Goal: Task Accomplishment & Management: Manage account settings

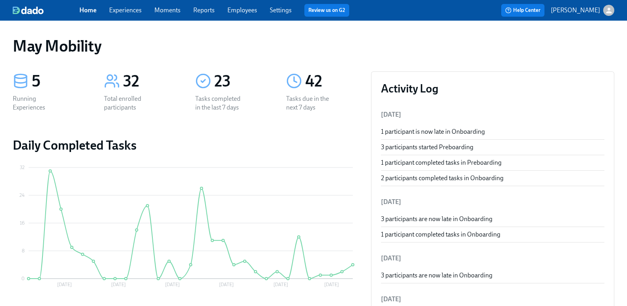
click at [119, 8] on link "Experiences" at bounding box center [125, 10] width 33 height 8
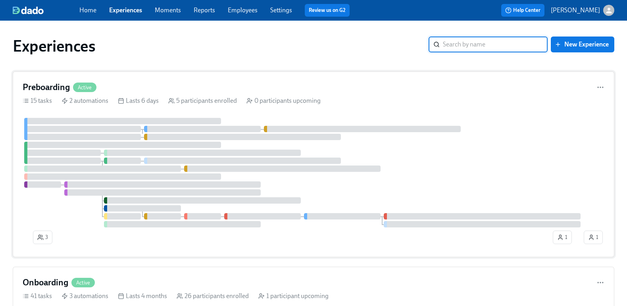
click at [155, 93] on div "Preboarding Active 15 tasks 2 automations Lasts 6 days 5 participants enrolled …" at bounding box center [313, 164] width 601 height 186
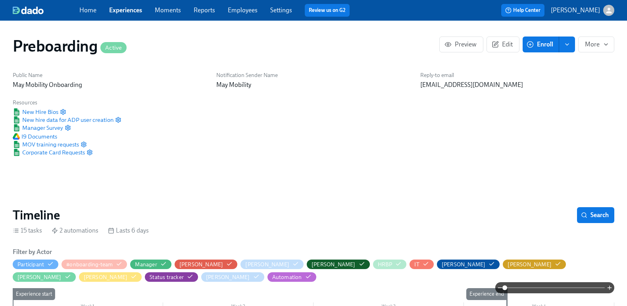
scroll to position [0, 646]
click at [409, 128] on div "Public Name May Mobility Onboarding Notification Sender Name May Mobility Reply…" at bounding box center [313, 114] width 611 height 94
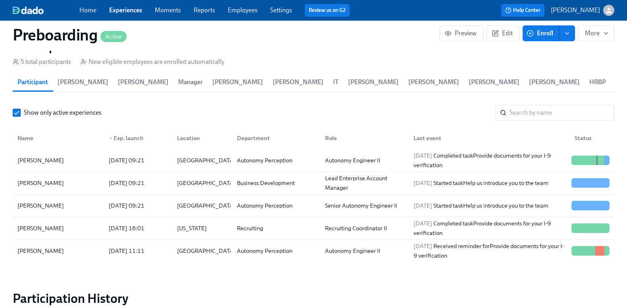
scroll to position [827, 0]
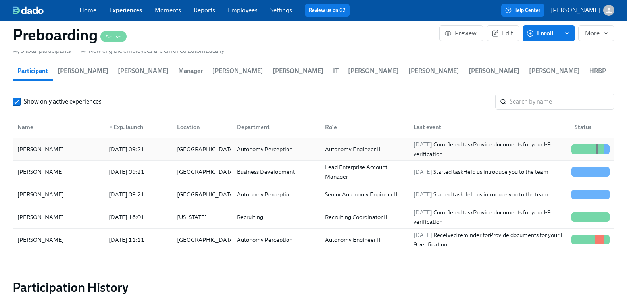
click at [282, 140] on div "Xiangyu Han 2025/09/22 09:21 United States Autonomy Perception Autonomy Enginee…" at bounding box center [313, 149] width 601 height 23
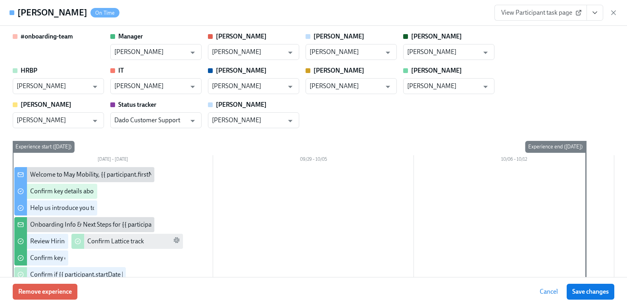
click at [571, 12] on span "View Participant task page" at bounding box center [540, 13] width 79 height 8
click at [64, 224] on div "Onboarding Info & Next Steps for {{ participant.fullName }}" at bounding box center [110, 224] width 160 height 9
click at [611, 9] on icon "button" at bounding box center [613, 13] width 8 height 8
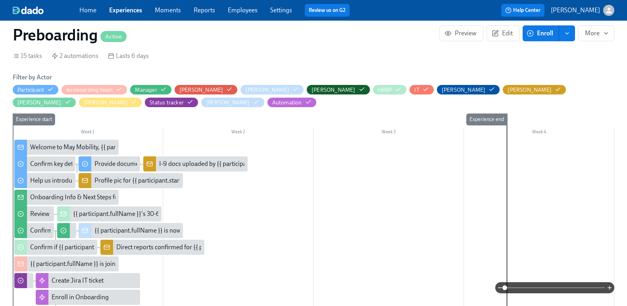
scroll to position [218, 0]
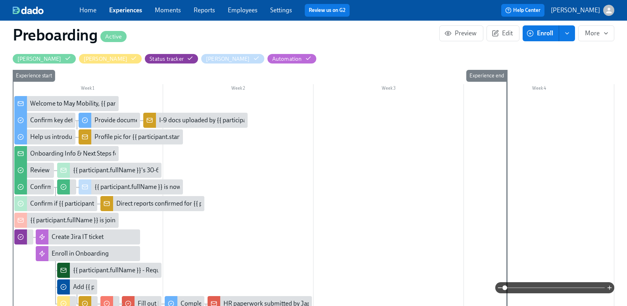
click at [202, 119] on div "I-9 docs uploaded by {{ participant.startDate | MM/DD }} new joiner {{ particip…" at bounding box center [301, 120] width 284 height 9
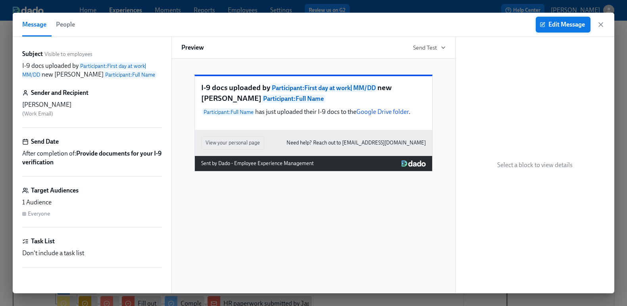
click at [558, 23] on span "Edit Message" at bounding box center [563, 25] width 44 height 8
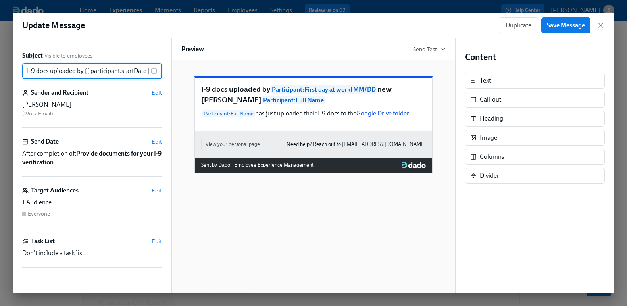
scroll to position [0, 127]
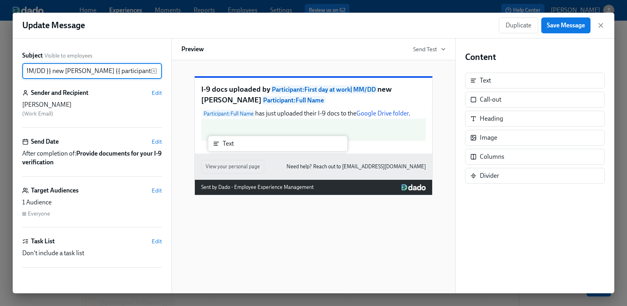
drag, startPoint x: 511, startPoint y: 83, endPoint x: 249, endPoint y: 151, distance: 270.8
click at [249, 151] on div "Subject Visible to employees I-9 docs uploaded by {{ participant.startDate | MM…" at bounding box center [313, 165] width 601 height 255
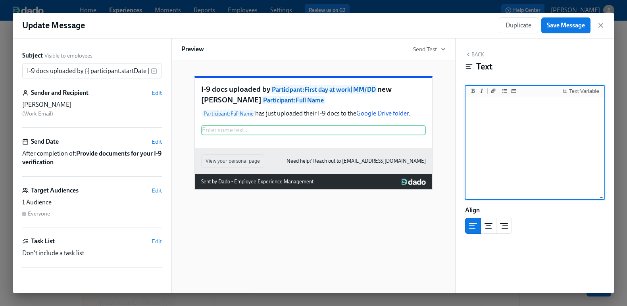
click at [550, 123] on textarea at bounding box center [535, 149] width 136 height 100
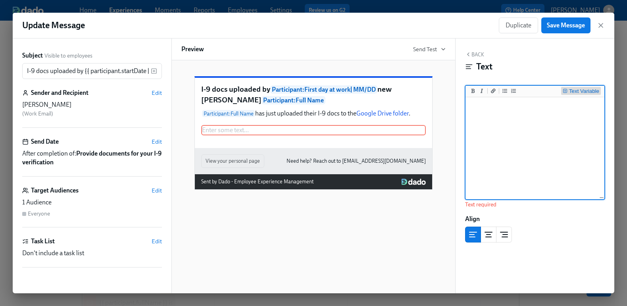
click at [586, 92] on div "Text Variable" at bounding box center [584, 91] width 30 height 6
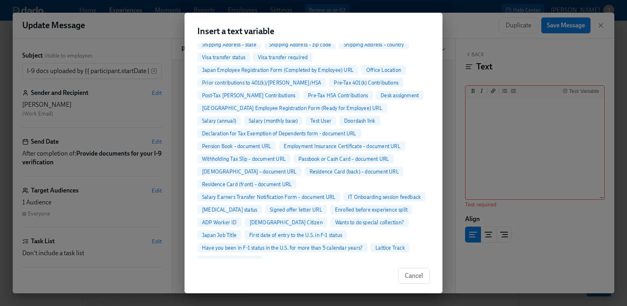
scroll to position [404, 0]
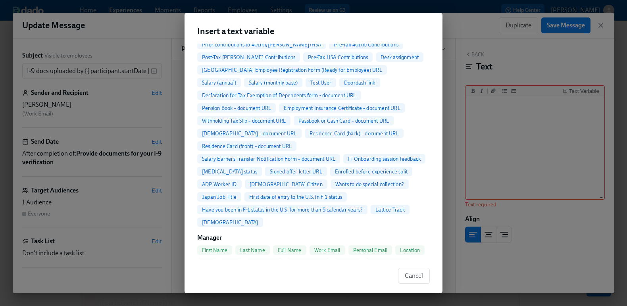
click at [267, 194] on span "First date of entry to the U.S. in F-1 status" at bounding box center [295, 197] width 102 height 6
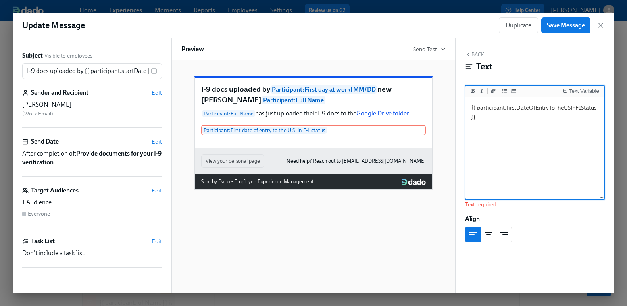
click at [523, 130] on textarea "{{ participant.firstDateOfEntryToTheUSInF1Status }}" at bounding box center [535, 149] width 136 height 100
click at [471, 107] on textarea "{{ participant.firstDateOfEntryToTheUSInF1Status }}" at bounding box center [535, 149] width 136 height 100
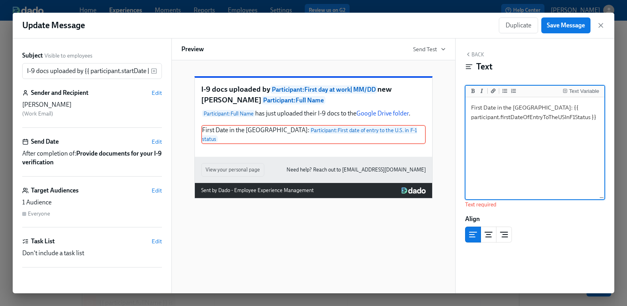
click at [598, 120] on textarea "First Date in the US: {{ participant.firstDateOfEntryToTheUSInF1Status }}" at bounding box center [535, 149] width 136 height 100
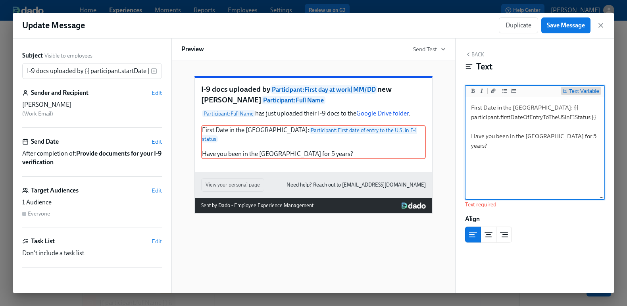
click at [581, 90] on div "Text Variable" at bounding box center [584, 91] width 30 height 6
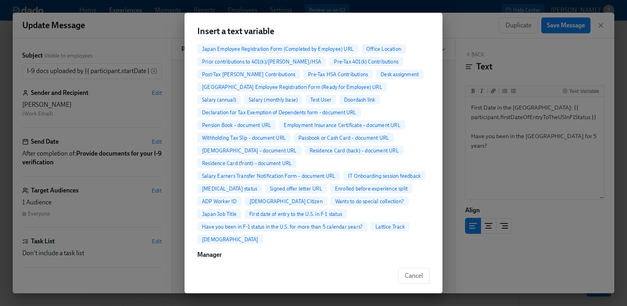
scroll to position [382, 0]
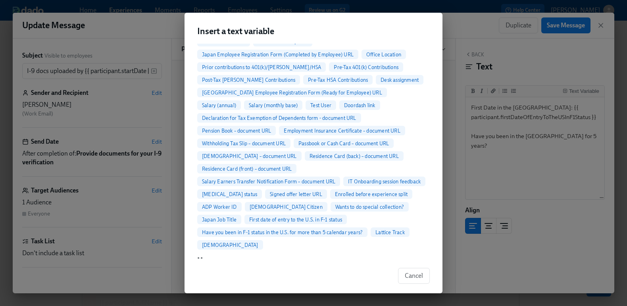
click at [333, 229] on span "Have you been in F-1 status in the U.S. for more than 5 calendar years?" at bounding box center [282, 232] width 170 height 6
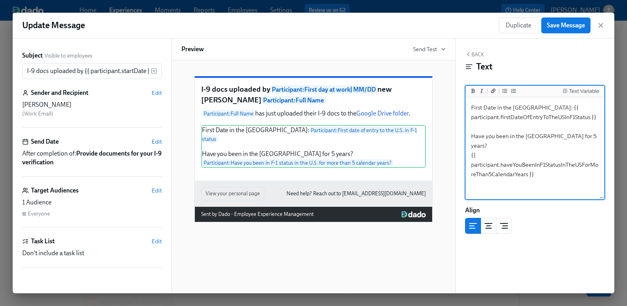
click at [564, 174] on textarea "First Date in the US: {{ participant.firstDateOfEntryToTheUSInF1Status }} Have …" at bounding box center [535, 149] width 136 height 100
click at [572, 139] on textarea "First Date in the US: {{ participant.firstDateOfEntryToTheUSInF1Status }} Have …" at bounding box center [535, 149] width 136 height 100
click at [521, 108] on textarea "First Date in the US: {{ participant.firstDateOfEntryToTheUSInF1Status }} Have …" at bounding box center [535, 149] width 136 height 100
drag, startPoint x: 522, startPoint y: 107, endPoint x: 420, endPoint y: 106, distance: 102.7
click at [420, 106] on div "Subject Visible to employees I-9 docs uploaded by {{ participant.startDate | MM…" at bounding box center [313, 165] width 601 height 255
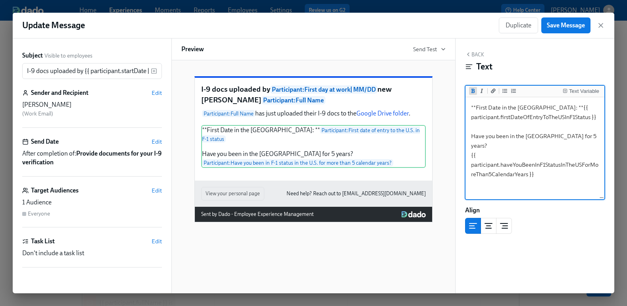
click at [471, 89] on icon "Add bold text" at bounding box center [472, 90] width 5 height 5
click at [479, 107] on textarea "****First Date in the US: ****{{ participant.firstDateOfEntryToTheUSInF1Status …" at bounding box center [535, 149] width 136 height 100
drag, startPoint x: 540, startPoint y: 105, endPoint x: 440, endPoint y: 103, distance: 100.4
click at [440, 103] on div "Subject Visible to employees I-9 docs uploaded by {{ participant.startDate | MM…" at bounding box center [313, 165] width 601 height 255
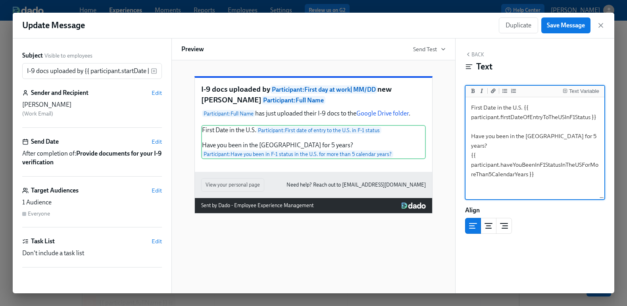
drag, startPoint x: 523, startPoint y: 108, endPoint x: 445, endPoint y: 108, distance: 78.1
click at [445, 108] on div "Subject Visible to employees I-9 docs uploaded by {{ participant.startDate | MM…" at bounding box center [313, 165] width 601 height 255
click at [471, 88] on icon "Add bold text" at bounding box center [472, 90] width 5 height 5
click at [517, 176] on textarea "**First Date in the U.S. **{{ participant.firstDateOfEntryToTheUSInF1Status }} …" at bounding box center [535, 149] width 136 height 100
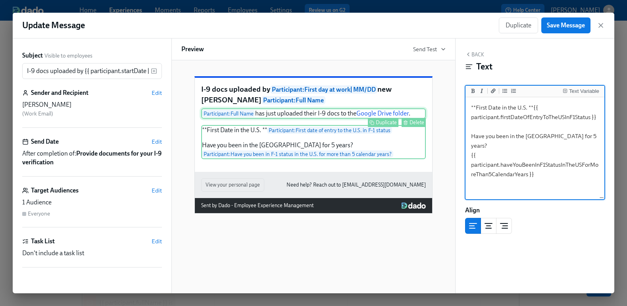
drag, startPoint x: 567, startPoint y: 136, endPoint x: 399, endPoint y: 135, distance: 168.1
click at [399, 135] on div "Subject Visible to employees I-9 docs uploaded by {{ participant.startDate | MM…" at bounding box center [313, 165] width 601 height 255
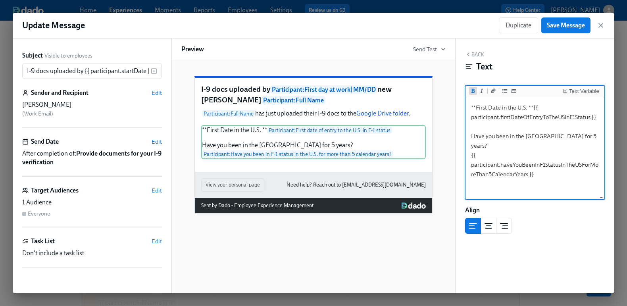
click at [472, 91] on icon "Add bold text" at bounding box center [472, 90] width 5 height 5
type textarea "**First Date in the U.S. **{{ participant.firstDateOfEntryToTheUSInF1Status }} …"
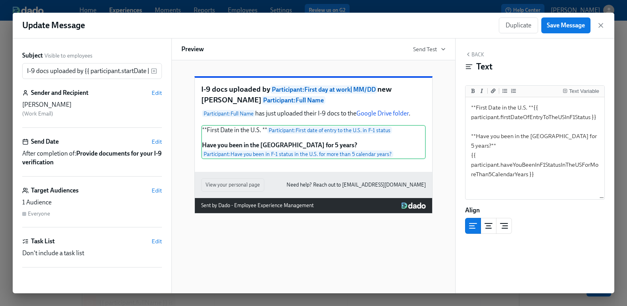
click at [531, 53] on div "Back Text" at bounding box center [535, 63] width 140 height 25
click at [476, 56] on button "Back" at bounding box center [474, 54] width 19 height 6
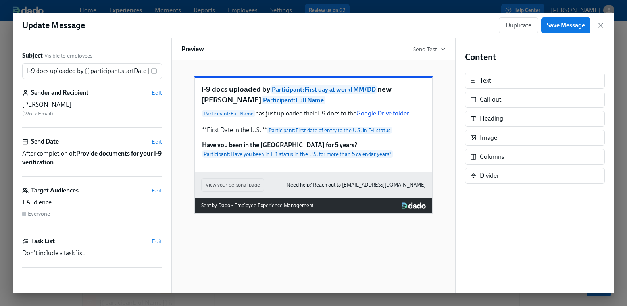
click at [372, 189] on p "Need help? Reach out to onboarding@maymobility.com" at bounding box center [355, 184] width 139 height 9
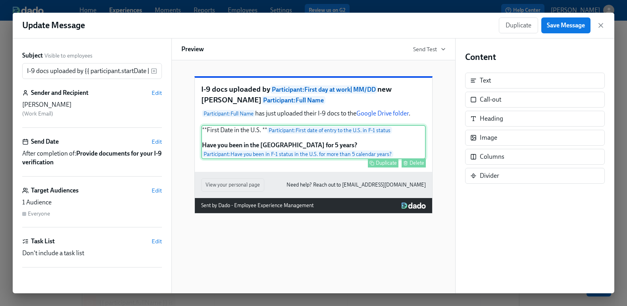
click at [284, 153] on div "**First Date in the U.S. ** Participant : First date of entry to the U.S. in F-…" at bounding box center [313, 142] width 224 height 34
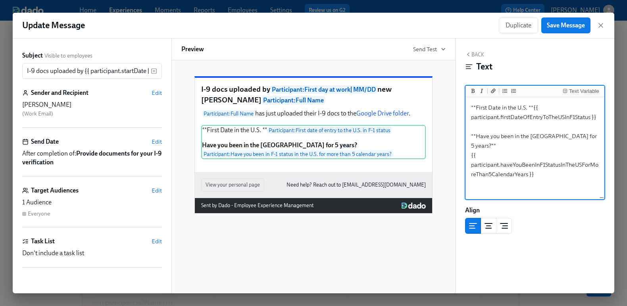
click at [528, 106] on textarea "**First Date in the U.S. **{{ participant.firstDateOfEntryToTheUSInF1Status }} …" at bounding box center [535, 149] width 136 height 100
click at [572, 77] on div "Back Text Text Variable **First Date in the U.S. ?**{{ participant.firstDateOfE…" at bounding box center [534, 165] width 159 height 255
click at [494, 136] on textarea "**First Date in the U.S. ?**{{ participant.firstDateOfEntryToTheUSInF1Status }}…" at bounding box center [535, 149] width 136 height 100
click at [575, 90] on div "Text Variable" at bounding box center [584, 91] width 30 height 6
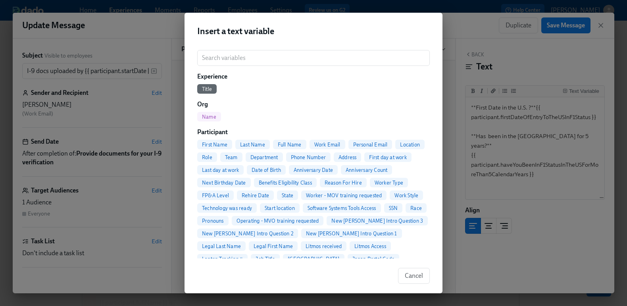
click at [224, 142] on span "First Name" at bounding box center [214, 145] width 35 height 6
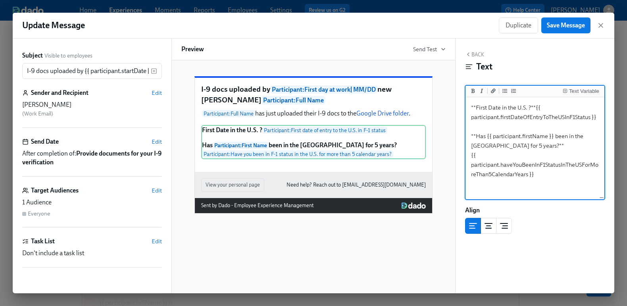
click at [557, 152] on textarea "**First Date in the U.S. ?**{{ participant.firstDateOfEntryToTheUSInF1Status }}…" at bounding box center [535, 149] width 136 height 100
click at [475, 108] on textarea "**First Date in the U.S. ?**{{ participant.firstDateOfEntryToTheUSInF1Status }}…" at bounding box center [535, 149] width 136 height 100
click at [578, 90] on div "Text Variable" at bounding box center [584, 91] width 30 height 6
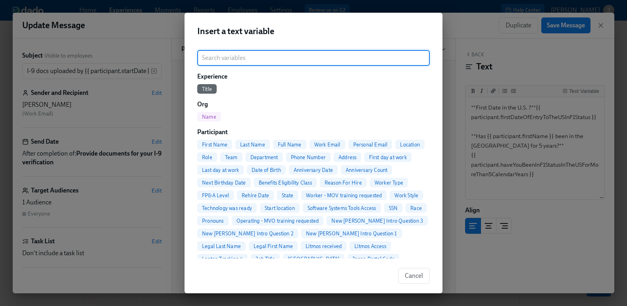
click at [224, 145] on span "First Name" at bounding box center [214, 145] width 35 height 6
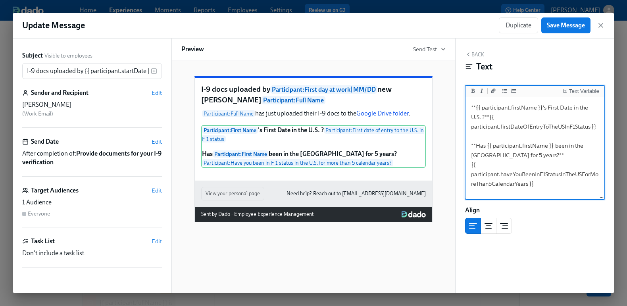
click at [560, 242] on div "Back Text Text Variable **{{ participant.firstName }}'s First Date in the U.S. …" at bounding box center [534, 165] width 159 height 255
click at [542, 107] on textarea "**{{ participant.firstName }}'s First Date in the U.S. ?**{{ participant.firstD…" at bounding box center [535, 149] width 136 height 100
click at [474, 117] on textarea "**{{ participant.firstName }}'s First Date in the U.S. ?**{{ participant.firstD…" at bounding box center [535, 149] width 136 height 100
click at [487, 119] on textarea "**{{ participant.firstName }}'s First Date in the U.S.:**{{ participant.firstDa…" at bounding box center [535, 149] width 136 height 100
click at [509, 145] on textarea "**{{ participant.firstName }}'s First Date in the U.S.:** {{ participant.firstD…" at bounding box center [535, 149] width 136 height 100
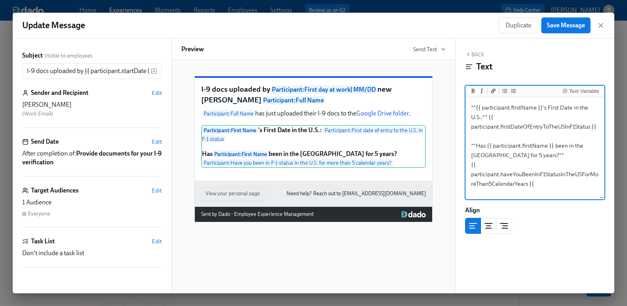
type textarea "**{{ participant.firstName }}'s First Date in the U.S.:** {{ participant.firstD…"
click at [562, 55] on div "Back Text" at bounding box center [535, 63] width 140 height 25
click at [496, 112] on textarea "**{{ participant.firstName }}'s First Date in the U.S.:** {{ participant.firstD…" at bounding box center [535, 149] width 136 height 100
click at [519, 109] on textarea "**{{ participant.firstName }}'s First Date in the U.S.:** {{ participant.firstD…" at bounding box center [535, 149] width 136 height 100
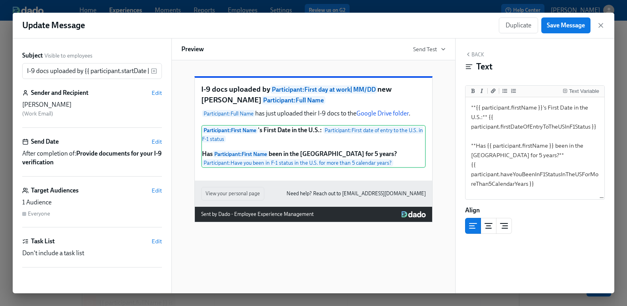
click at [481, 57] on button "Back" at bounding box center [474, 54] width 19 height 6
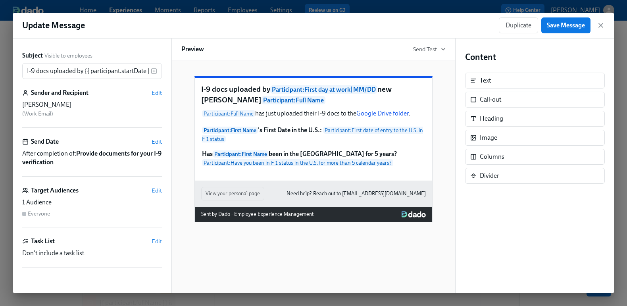
click at [570, 55] on h4 "Content" at bounding box center [535, 57] width 140 height 12
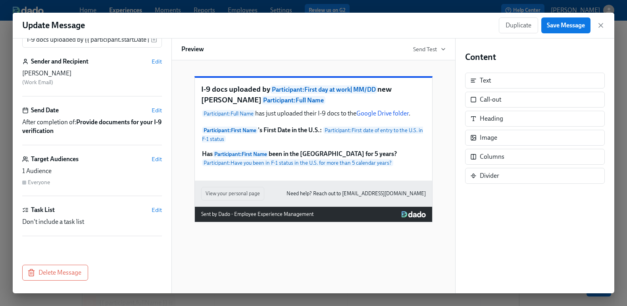
scroll to position [0, 0]
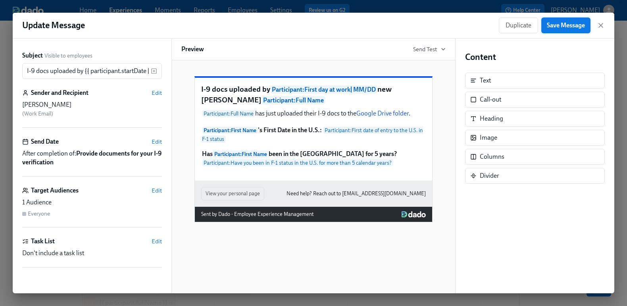
click at [563, 24] on span "Save Message" at bounding box center [565, 25] width 38 height 8
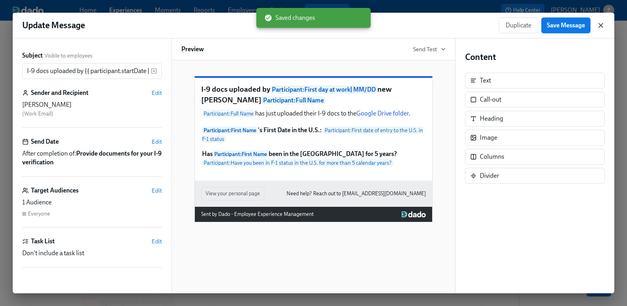
click at [600, 25] on icon "button" at bounding box center [600, 25] width 4 height 4
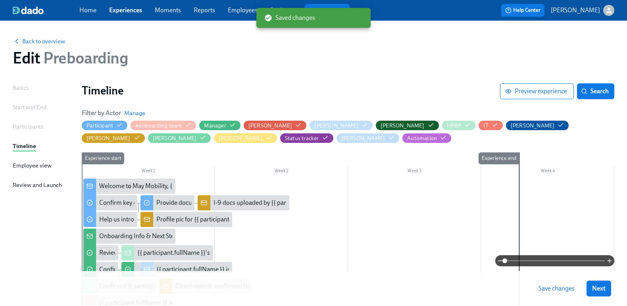
click at [414, 90] on h1 "Timeline" at bounding box center [291, 90] width 418 height 14
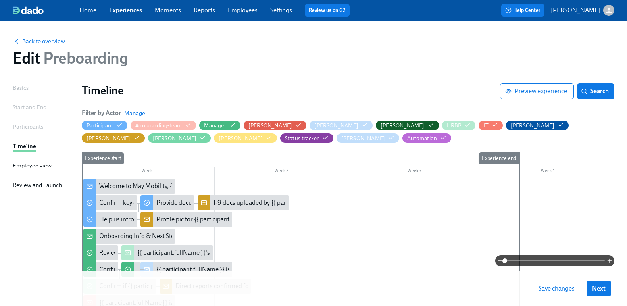
click at [40, 42] on span "Back to overview" at bounding box center [39, 41] width 52 height 8
click at [560, 290] on span "Save changes" at bounding box center [556, 288] width 36 height 8
click at [40, 40] on span "Back to overview" at bounding box center [39, 41] width 52 height 8
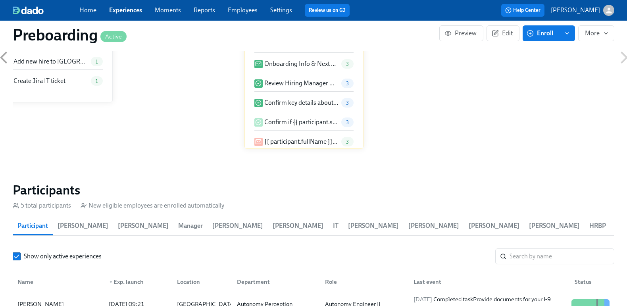
scroll to position [761, 0]
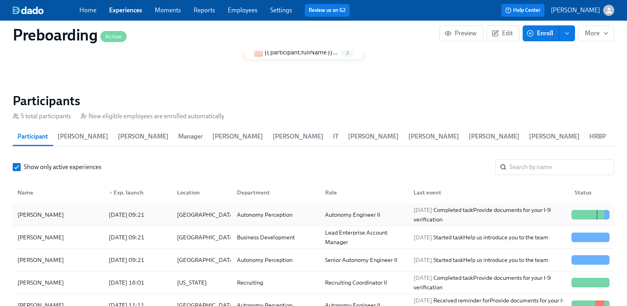
click at [84, 217] on div "[PERSON_NAME]" at bounding box center [58, 215] width 88 height 16
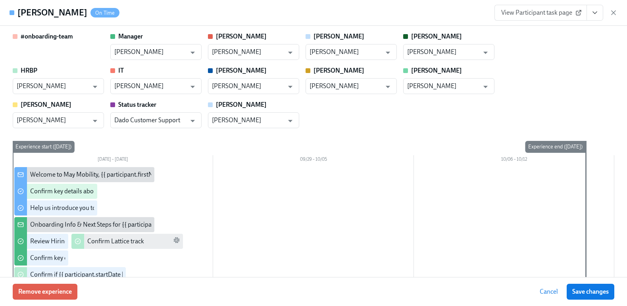
click at [602, 13] on button "View task page" at bounding box center [594, 13] width 17 height 16
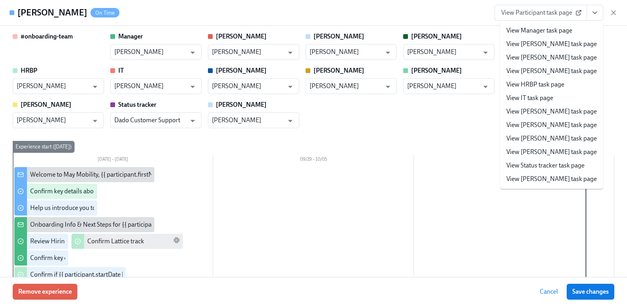
click at [548, 97] on link "View IT task page" at bounding box center [529, 98] width 47 height 9
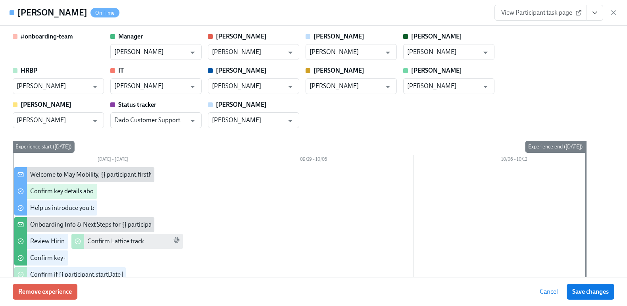
click at [597, 14] on icon "View task page" at bounding box center [594, 13] width 8 height 8
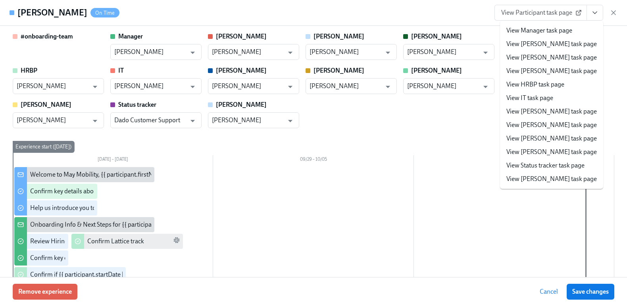
click at [539, 98] on link "View IT task page" at bounding box center [529, 98] width 47 height 9
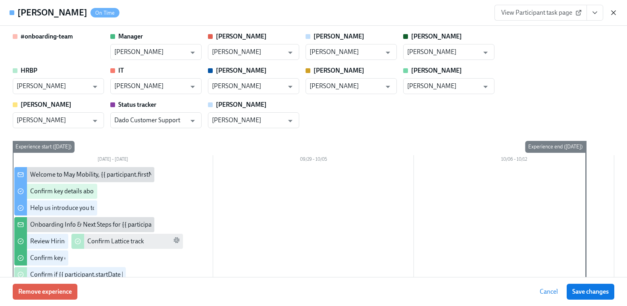
click at [613, 14] on icon "button" at bounding box center [613, 13] width 8 height 8
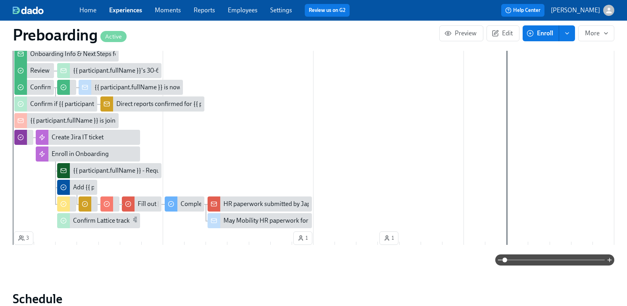
scroll to position [253, 0]
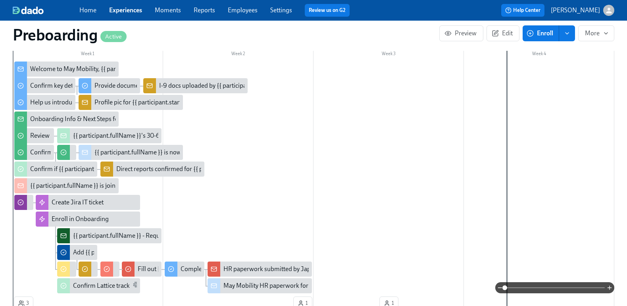
click at [121, 17] on div "Home Experiences Moments Reports Employees Settings Review us on G2 Help Center…" at bounding box center [313, 10] width 627 height 21
click at [119, 13] on link "Experiences" at bounding box center [125, 10] width 33 height 8
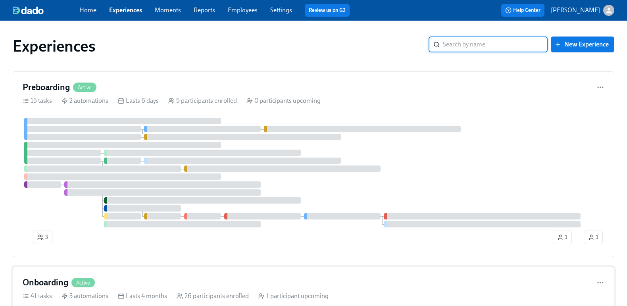
click at [102, 276] on div "Onboarding Active" at bounding box center [313, 282] width 581 height 12
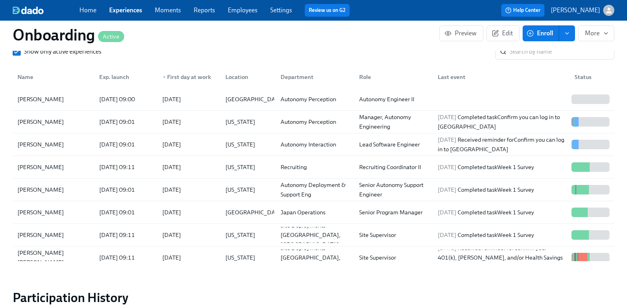
click at [117, 7] on link "Experiences" at bounding box center [125, 10] width 33 height 8
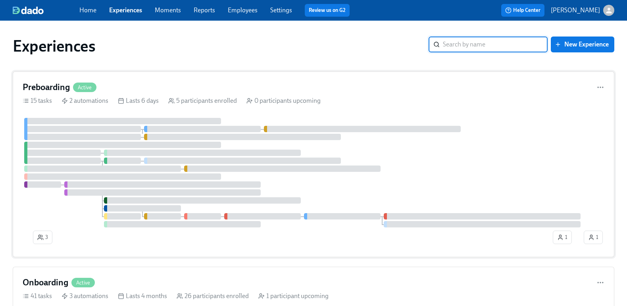
click at [135, 83] on div "Preboarding Active" at bounding box center [313, 87] width 581 height 12
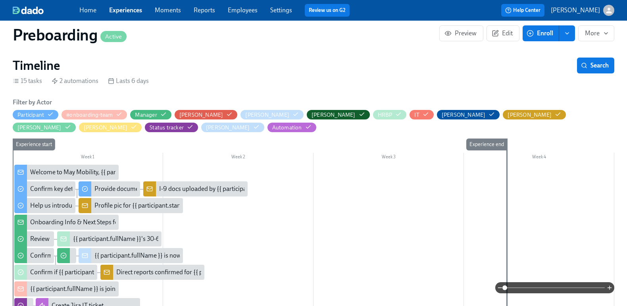
scroll to position [186, 0]
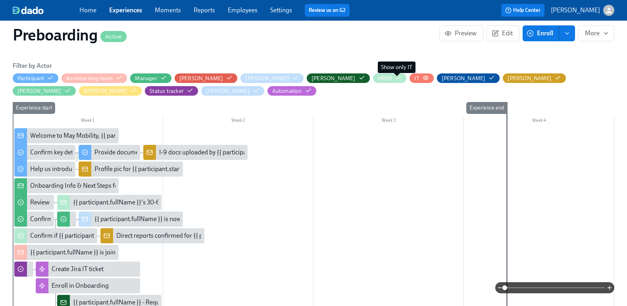
click at [422, 77] on icon "button" at bounding box center [425, 78] width 6 height 6
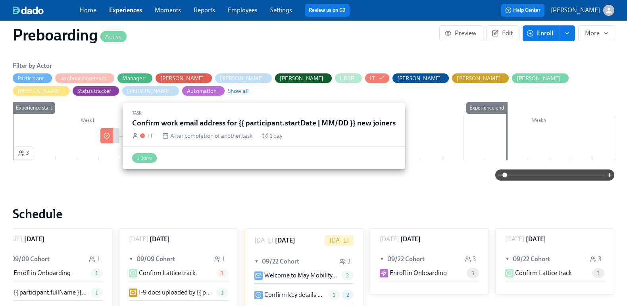
click at [108, 134] on icon at bounding box center [106, 135] width 6 height 6
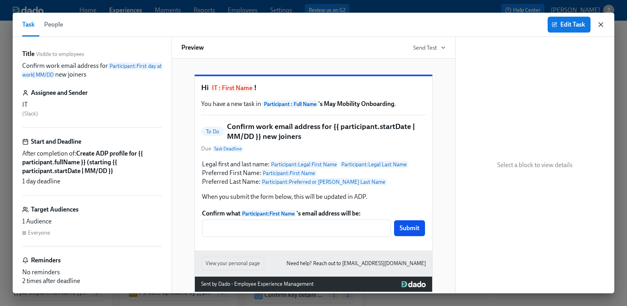
click at [601, 22] on icon "button" at bounding box center [600, 25] width 8 height 8
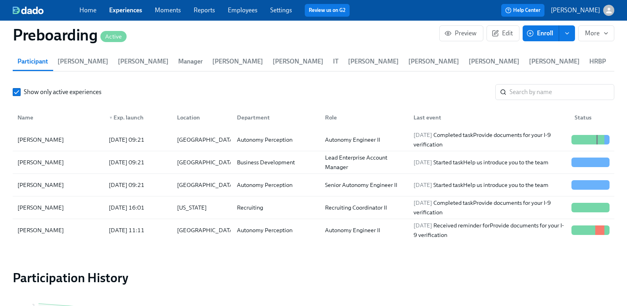
scroll to position [635, 0]
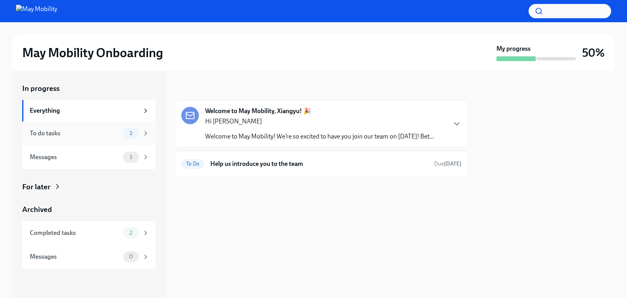
click at [75, 138] on div "To do tasks 1" at bounding box center [88, 133] width 133 height 24
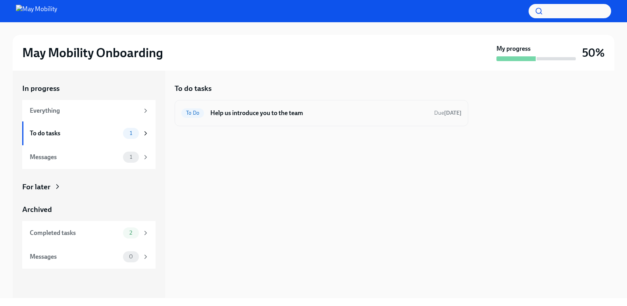
click at [322, 107] on div "To Do Help us introduce you to the team Due in 2 days" at bounding box center [321, 113] width 280 height 13
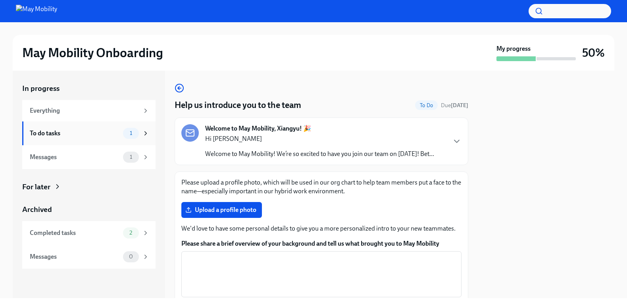
click at [73, 128] on div "To do tasks 1" at bounding box center [89, 133] width 119 height 11
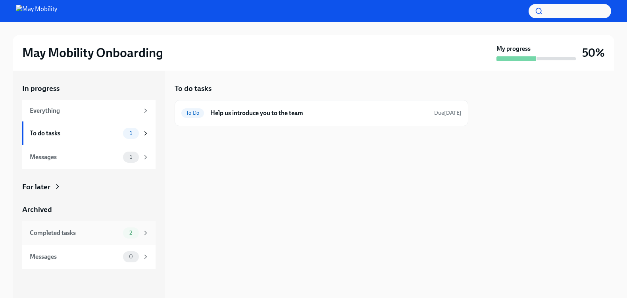
click at [57, 227] on div "Completed tasks 2" at bounding box center [89, 232] width 119 height 11
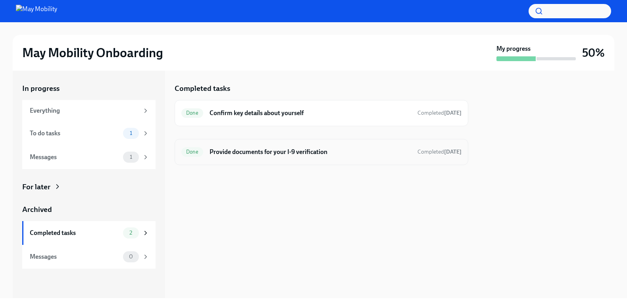
click at [305, 151] on h6 "Provide documents for your I-9 verification" at bounding box center [309, 152] width 201 height 9
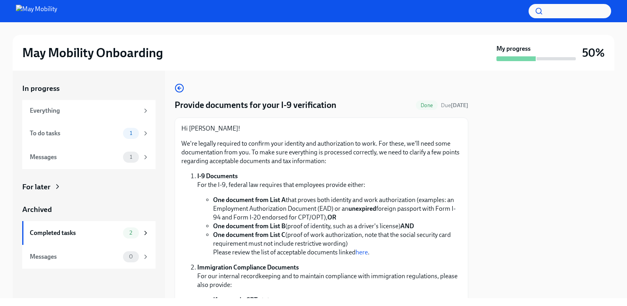
scroll to position [402, 0]
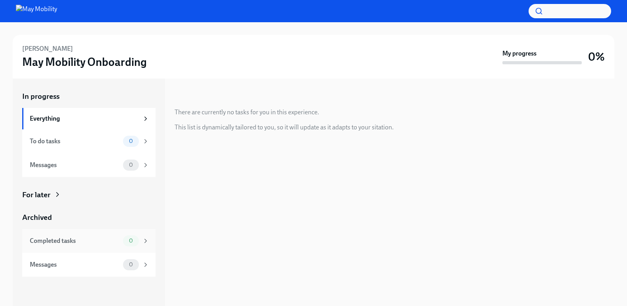
click at [86, 245] on div "Completed tasks 0" at bounding box center [89, 240] width 119 height 11
